Goal: Find specific page/section: Find specific page/section

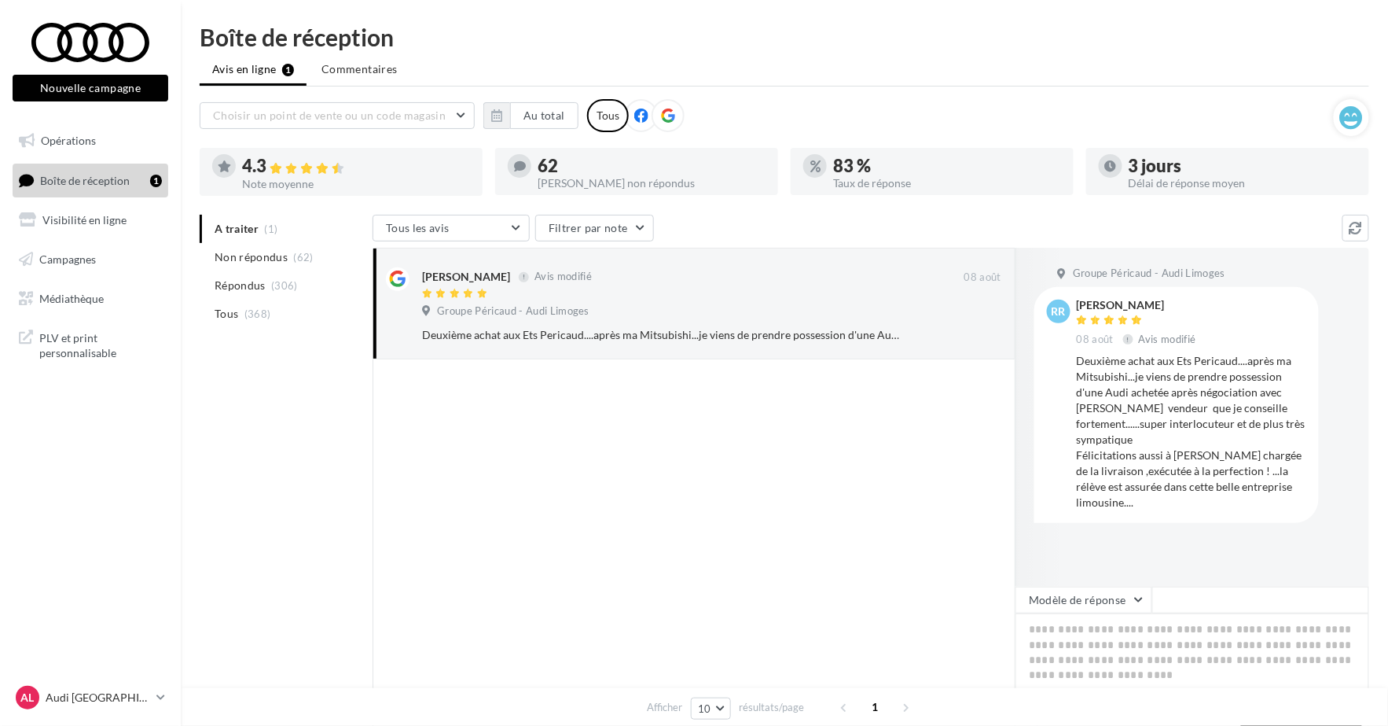
click at [284, 79] on ul "Avis en ligne 1 Commentaires" at bounding box center [785, 70] width 1170 height 31
click at [106, 135] on link "Opérations" at bounding box center [90, 140] width 162 height 33
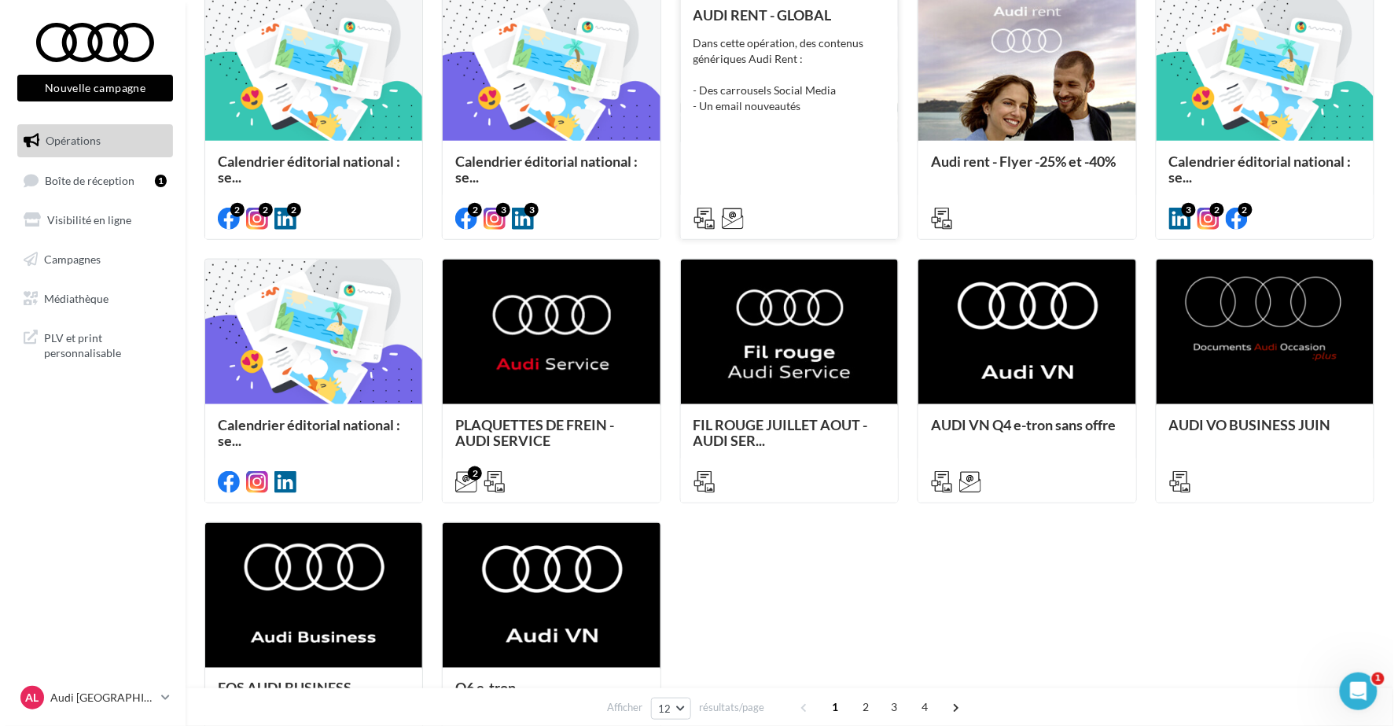
scroll to position [501, 0]
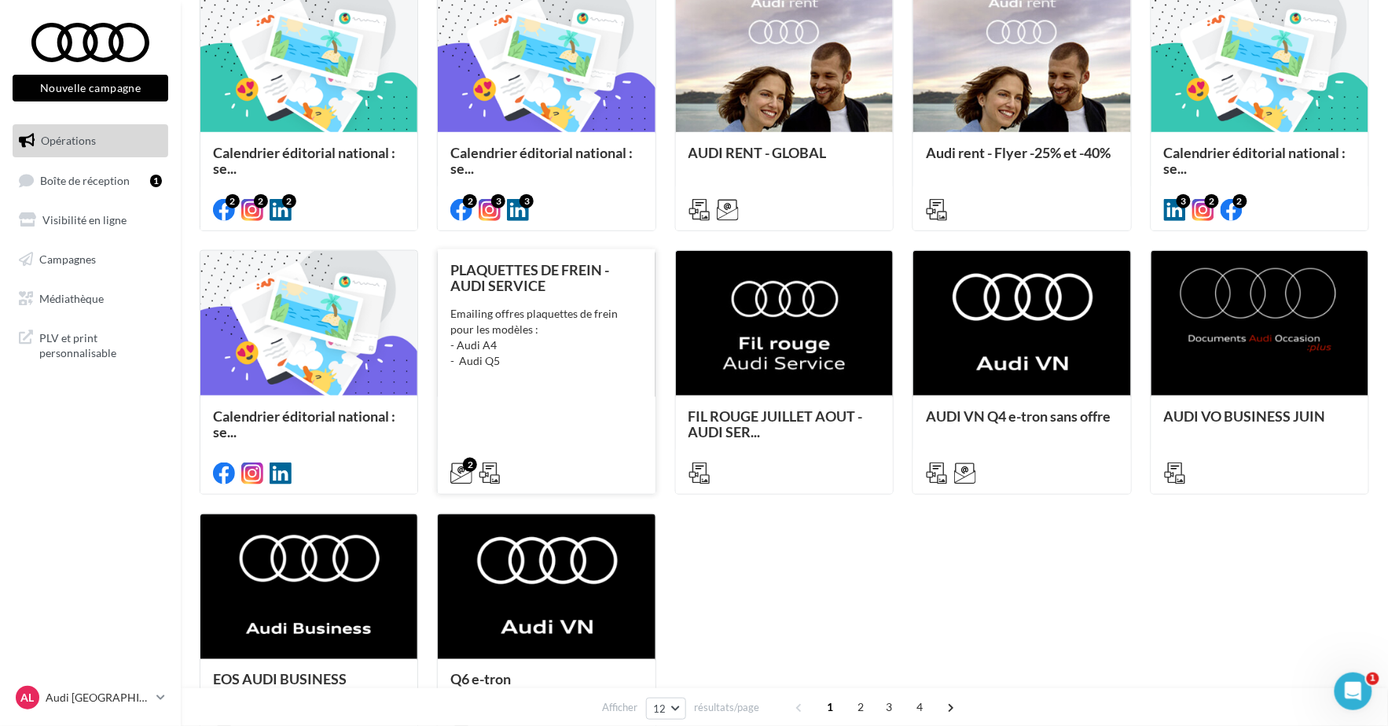
click at [621, 366] on div "Emailing offres plaquettes de frein pour les modèles : - Audi A4 - Audi Q5" at bounding box center [546, 337] width 192 height 63
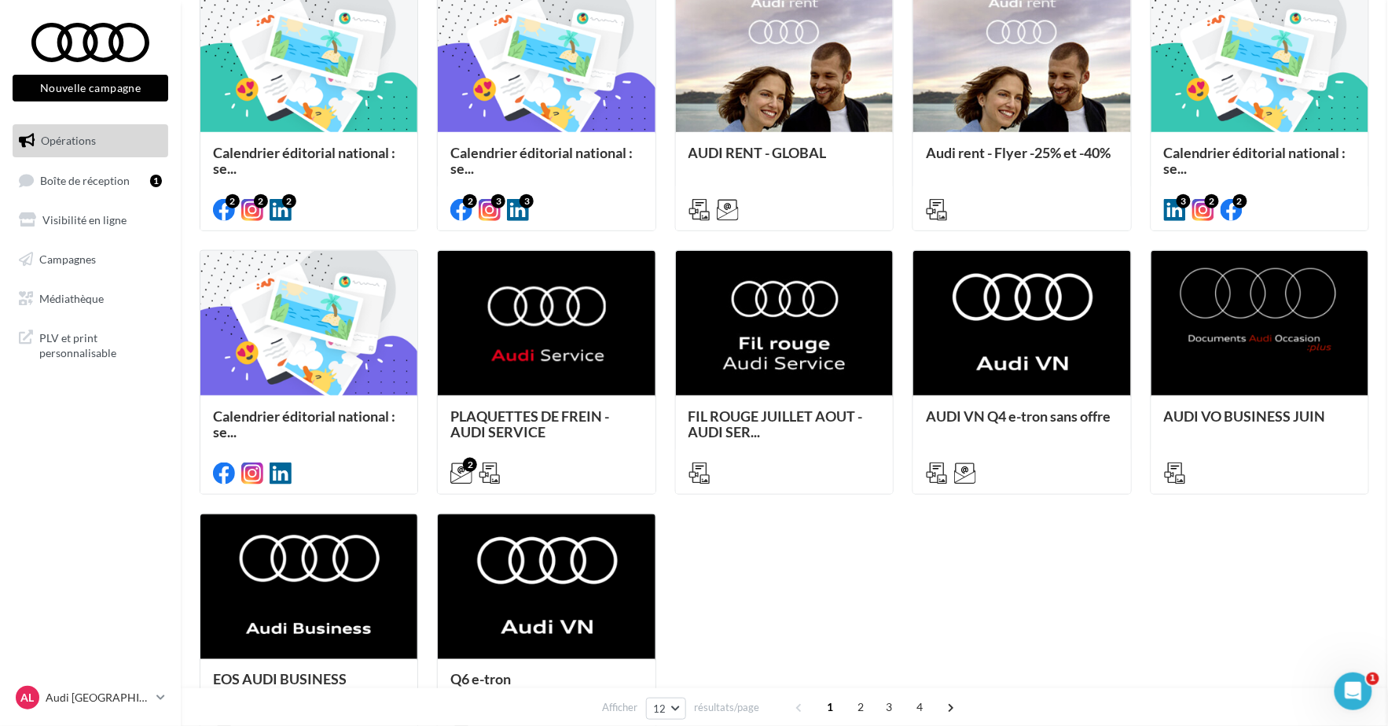
click at [742, 439] on div "Opérations marketing Filtrer par canal Filtrer par catégorie 46 opérations 4 op…" at bounding box center [785, 166] width 1170 height 1284
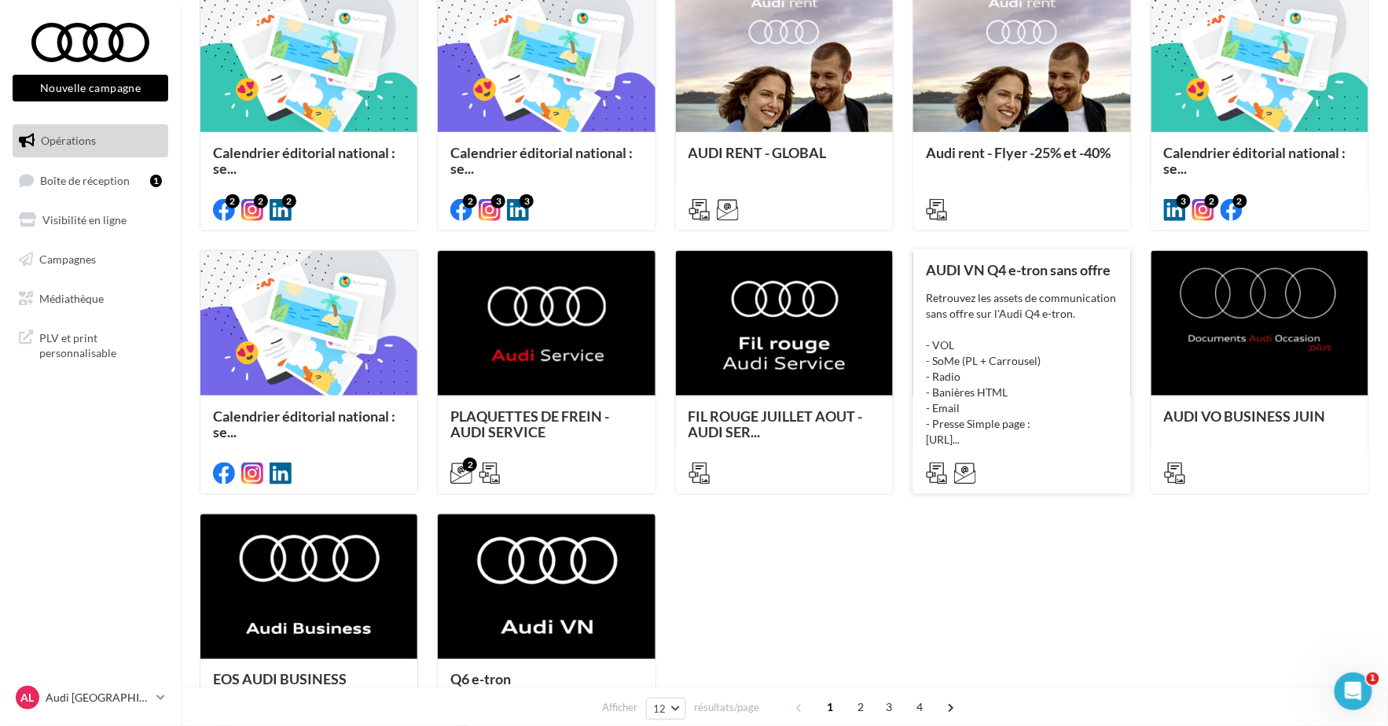
click at [1101, 329] on div "Retrouvez les assets de communication sans offre sur l'Audi Q4 e-tron. - VOL - …" at bounding box center [1022, 368] width 192 height 157
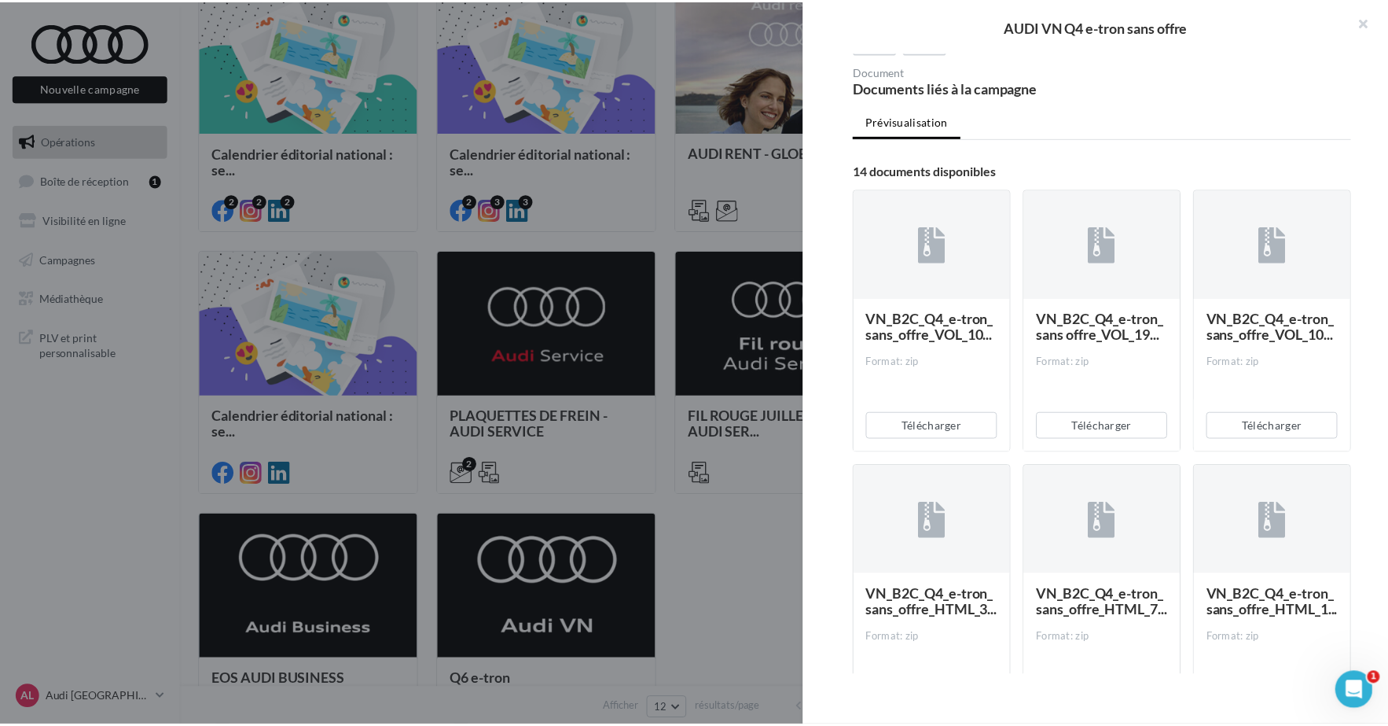
scroll to position [265, 0]
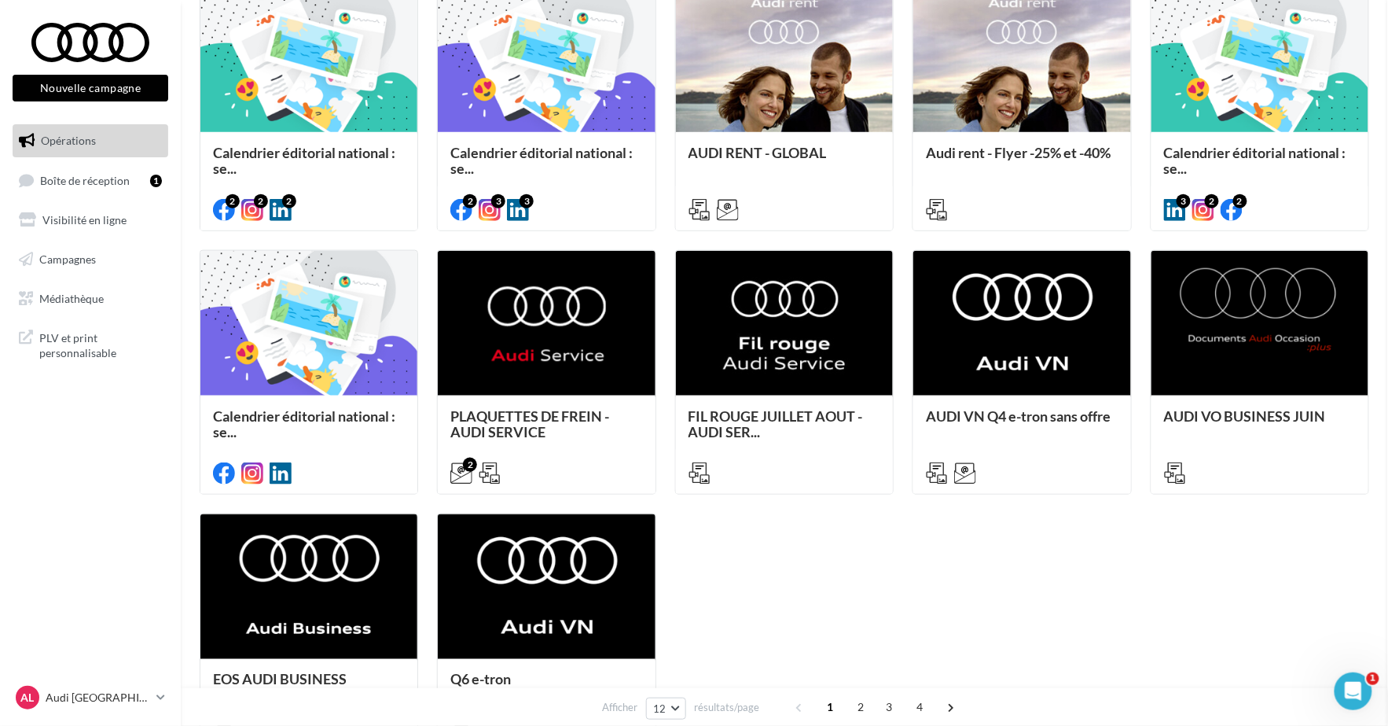
click at [670, 586] on div "Opérations marketing Filtrer par canal Filtrer par catégorie 46 opérations 4 op…" at bounding box center [785, 166] width 1170 height 1284
click at [979, 614] on div "Calendrier éditorial national : se... 2 2 2 Calendrier éditorial national : se.…" at bounding box center [785, 372] width 1170 height 771
